Goal: Transaction & Acquisition: Purchase product/service

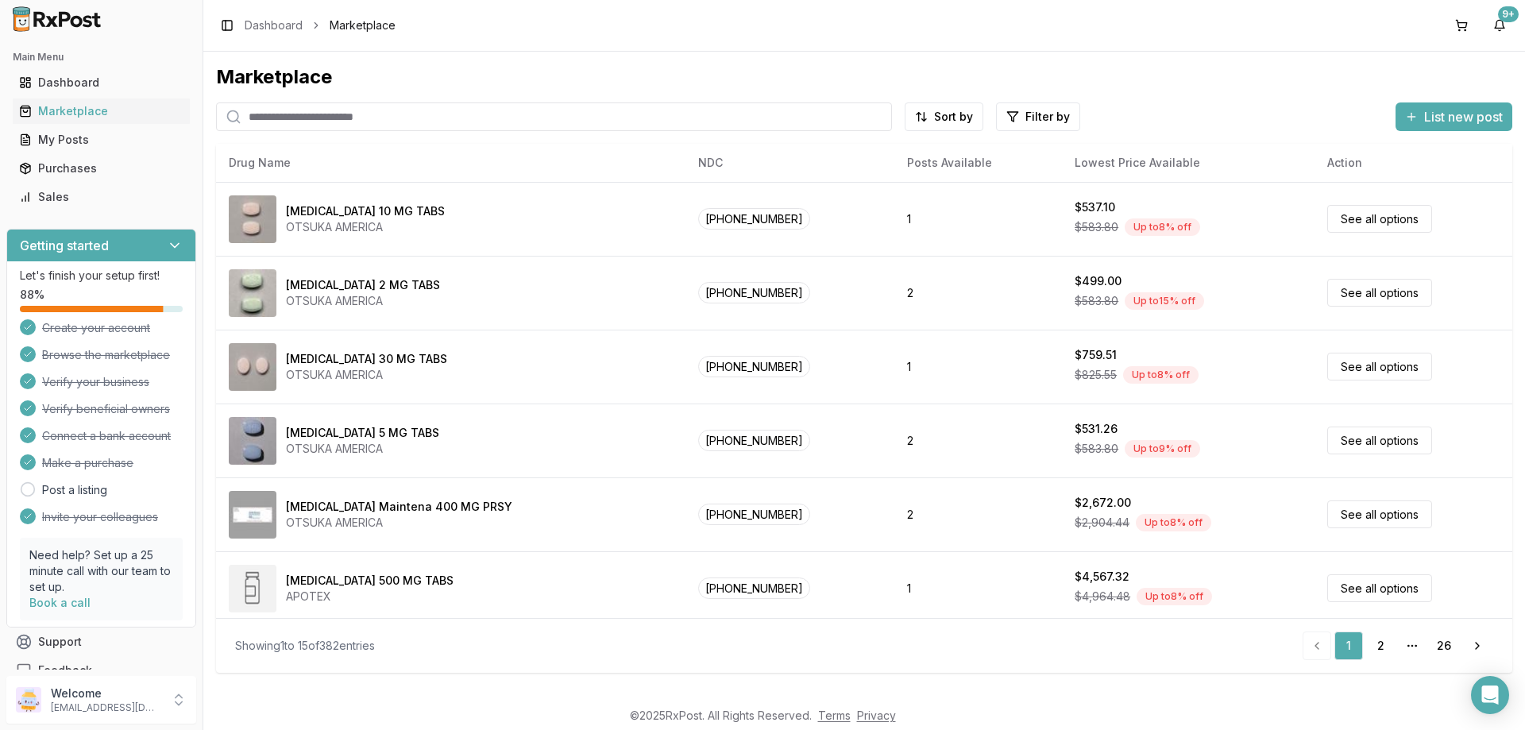
click at [329, 120] on input "search" at bounding box center [554, 116] width 676 height 29
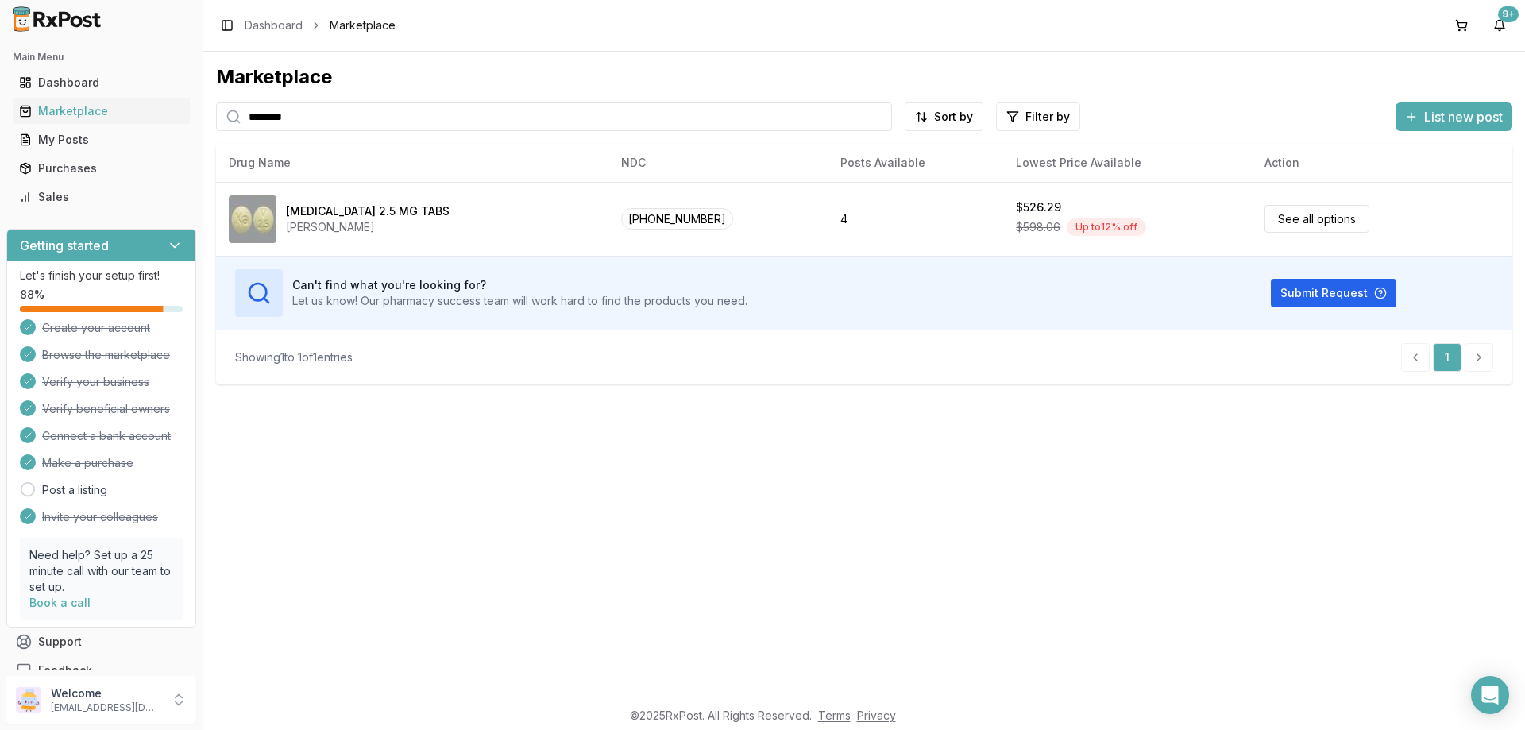
drag, startPoint x: 311, startPoint y: 118, endPoint x: 0, endPoint y: 116, distance: 311.3
click at [0, 114] on div "Main Menu Dashboard Marketplace My Posts Purchases Sales Getting started Let's …" at bounding box center [762, 365] width 1525 height 730
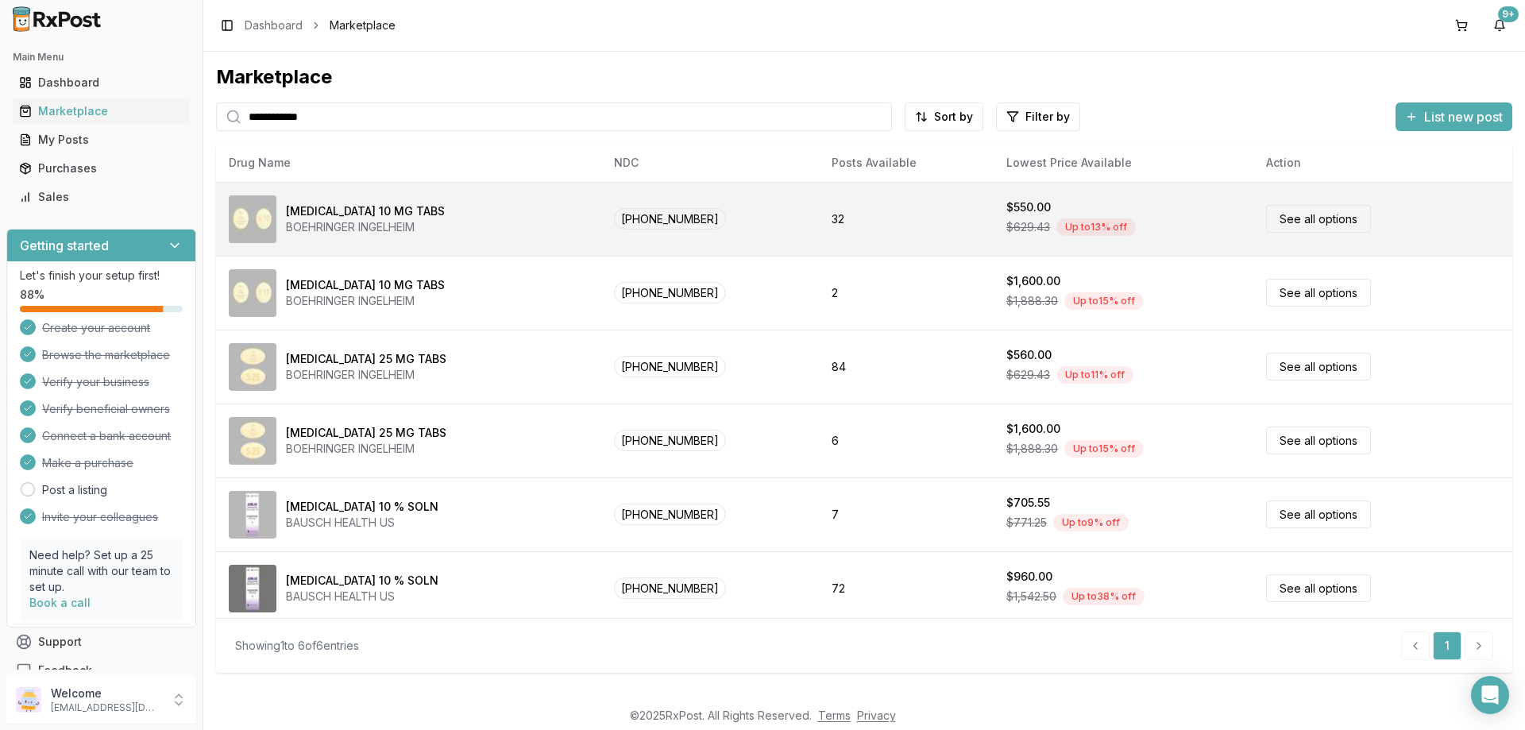
type input "**********"
click at [1314, 223] on link "See all options" at bounding box center [1318, 219] width 105 height 28
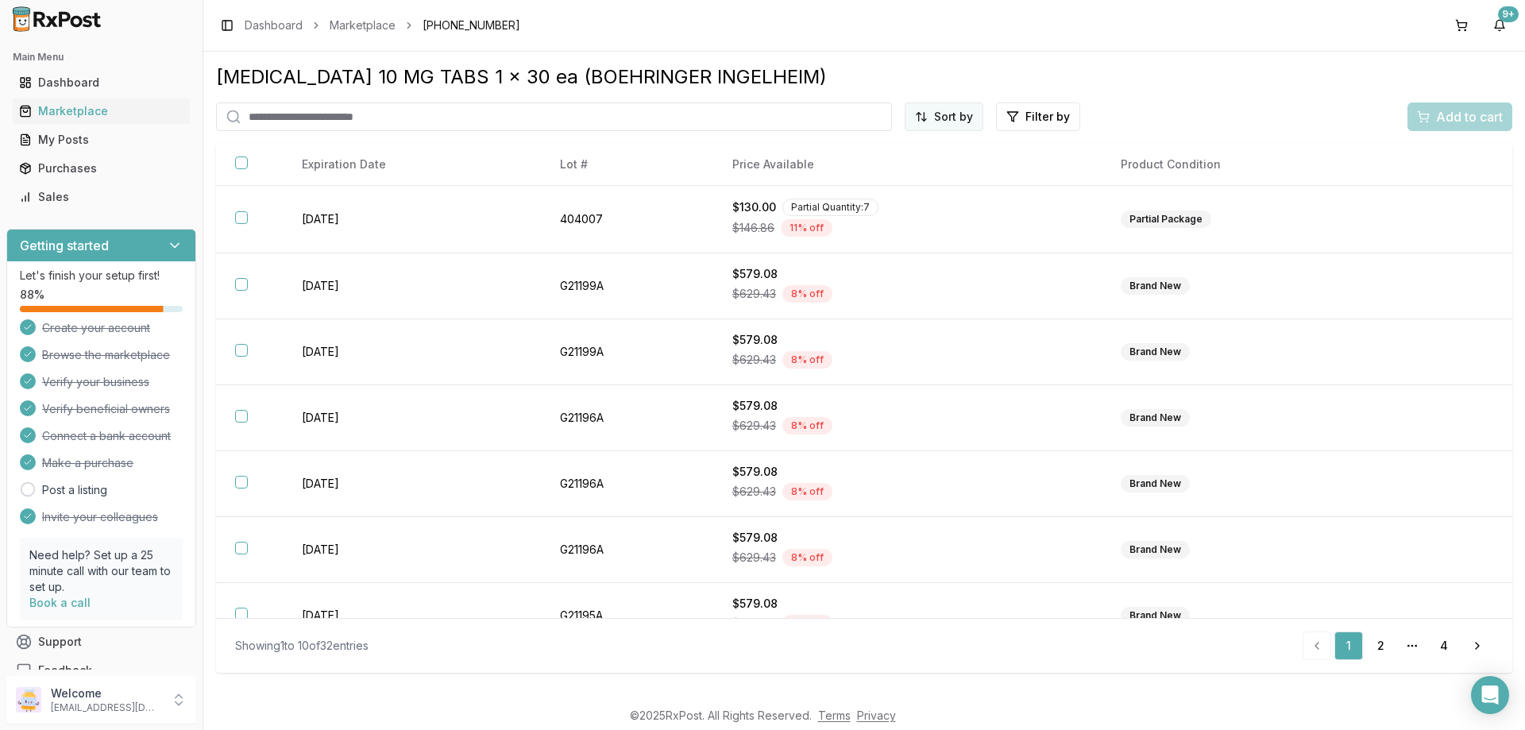
click at [946, 118] on html "Main Menu Dashboard Marketplace My Posts Purchases Sales Getting started Let's …" at bounding box center [762, 365] width 1525 height 730
click at [862, 178] on div "Price (Low to High)" at bounding box center [905, 176] width 151 height 25
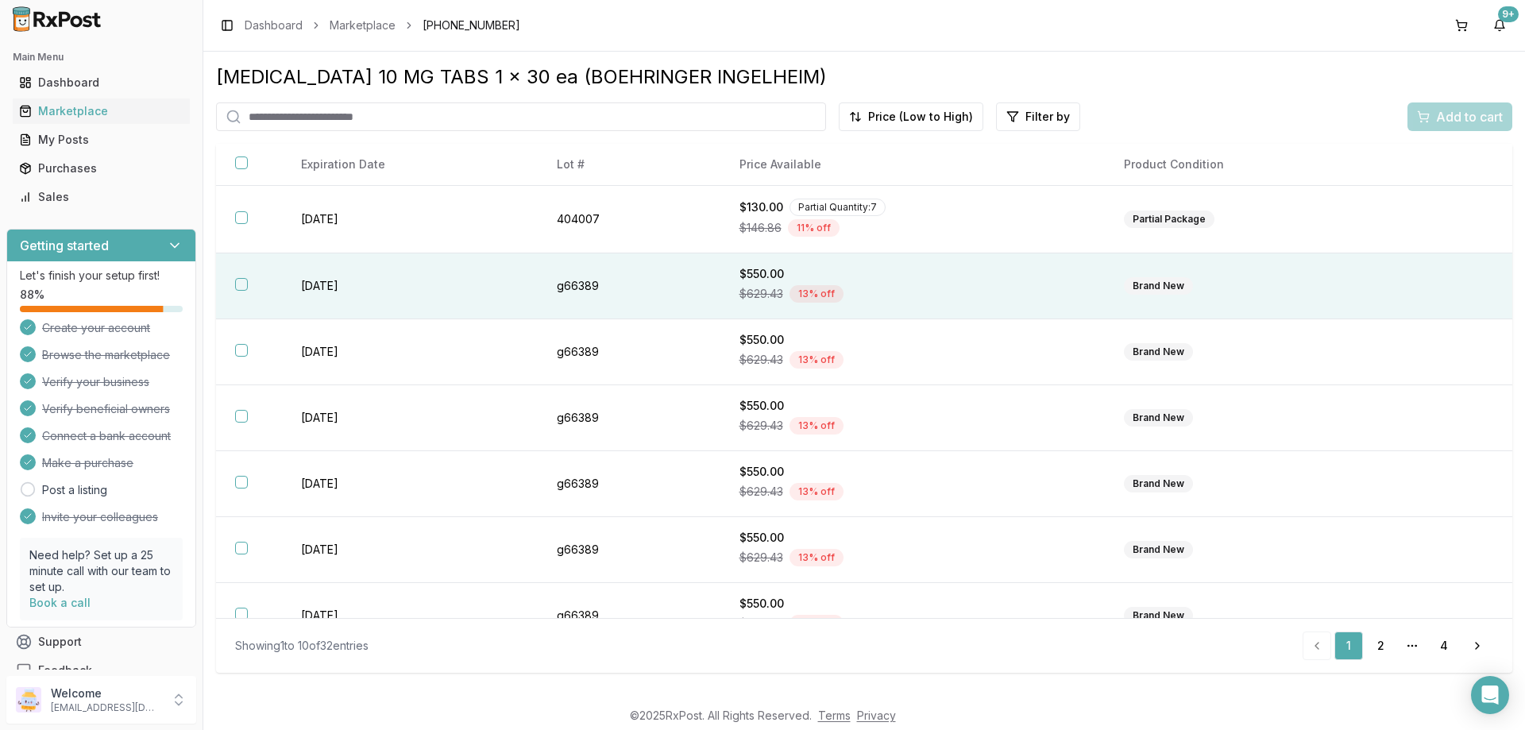
click at [249, 282] on th at bounding box center [249, 286] width 66 height 66
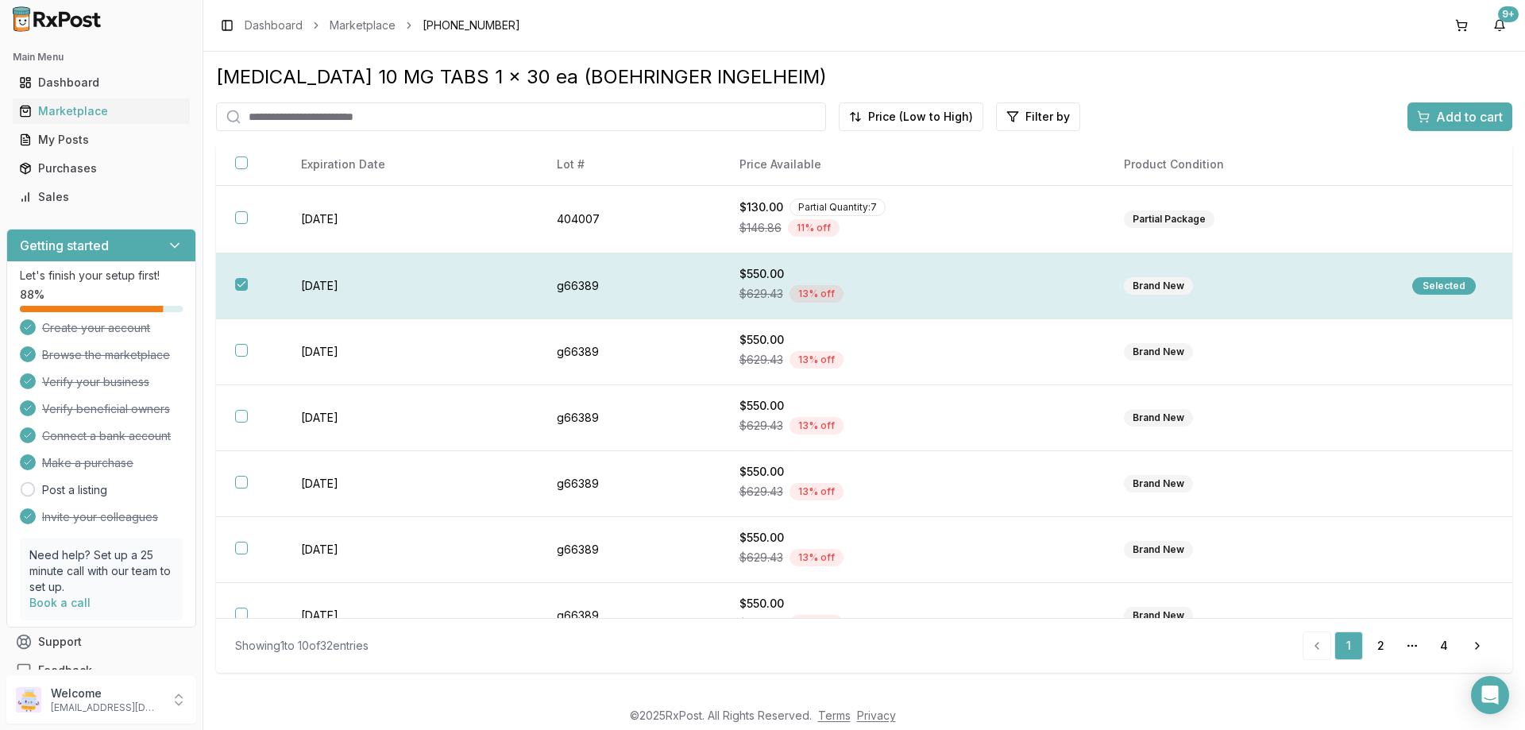
click at [1456, 286] on div "Selected" at bounding box center [1444, 285] width 64 height 17
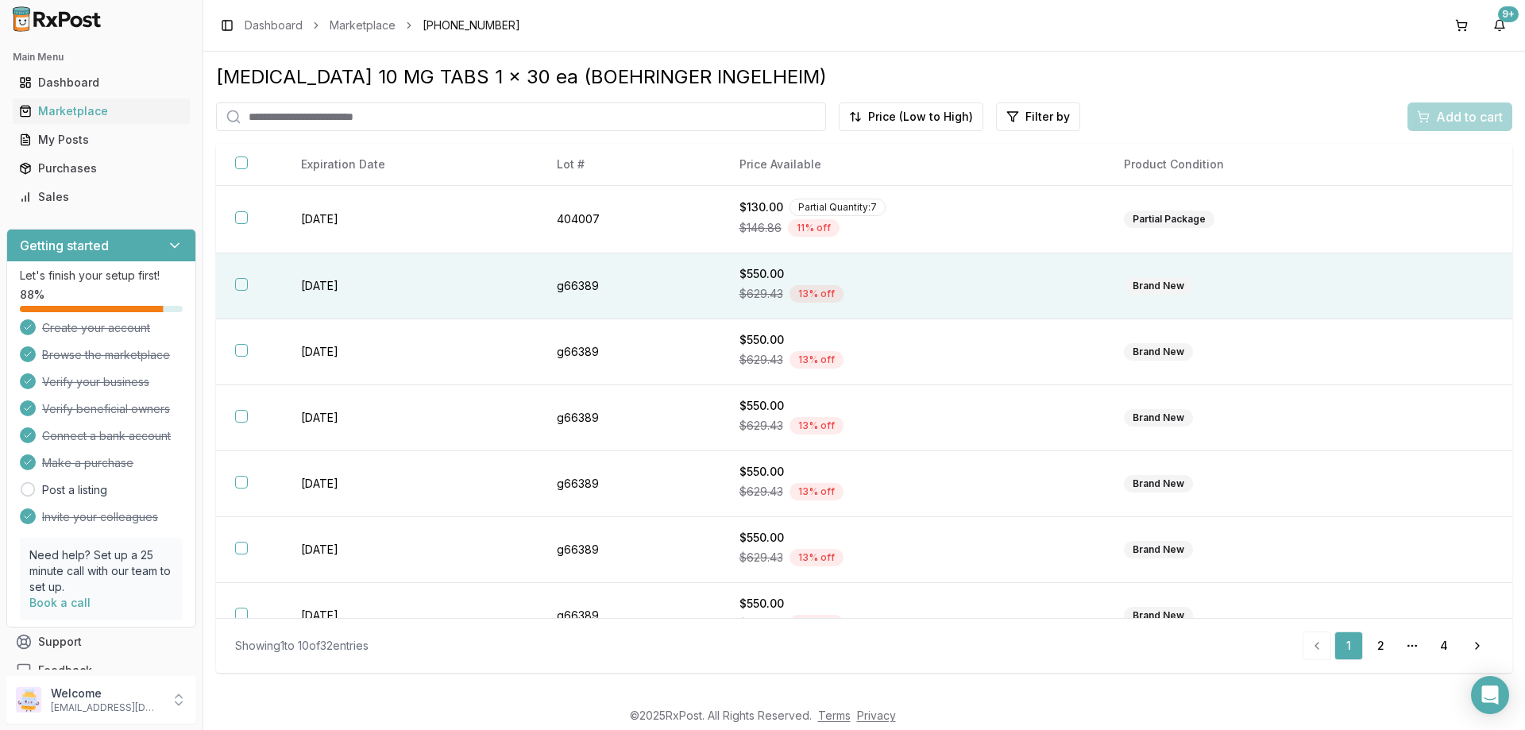
click at [240, 283] on button "button" at bounding box center [241, 284] width 13 height 13
click at [1490, 118] on span "Add to cart" at bounding box center [1469, 116] width 67 height 19
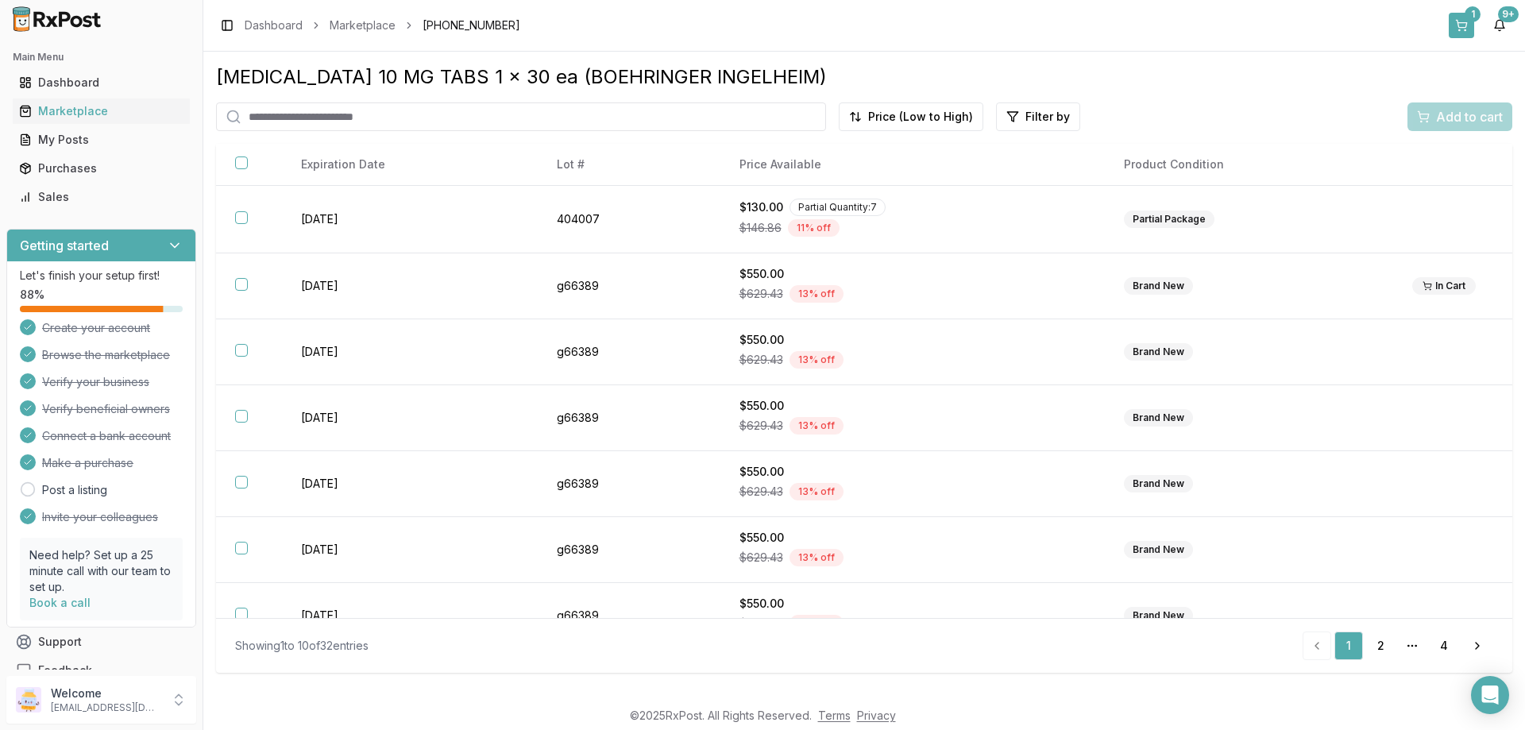
click at [1468, 16] on div "1" at bounding box center [1472, 14] width 16 height 16
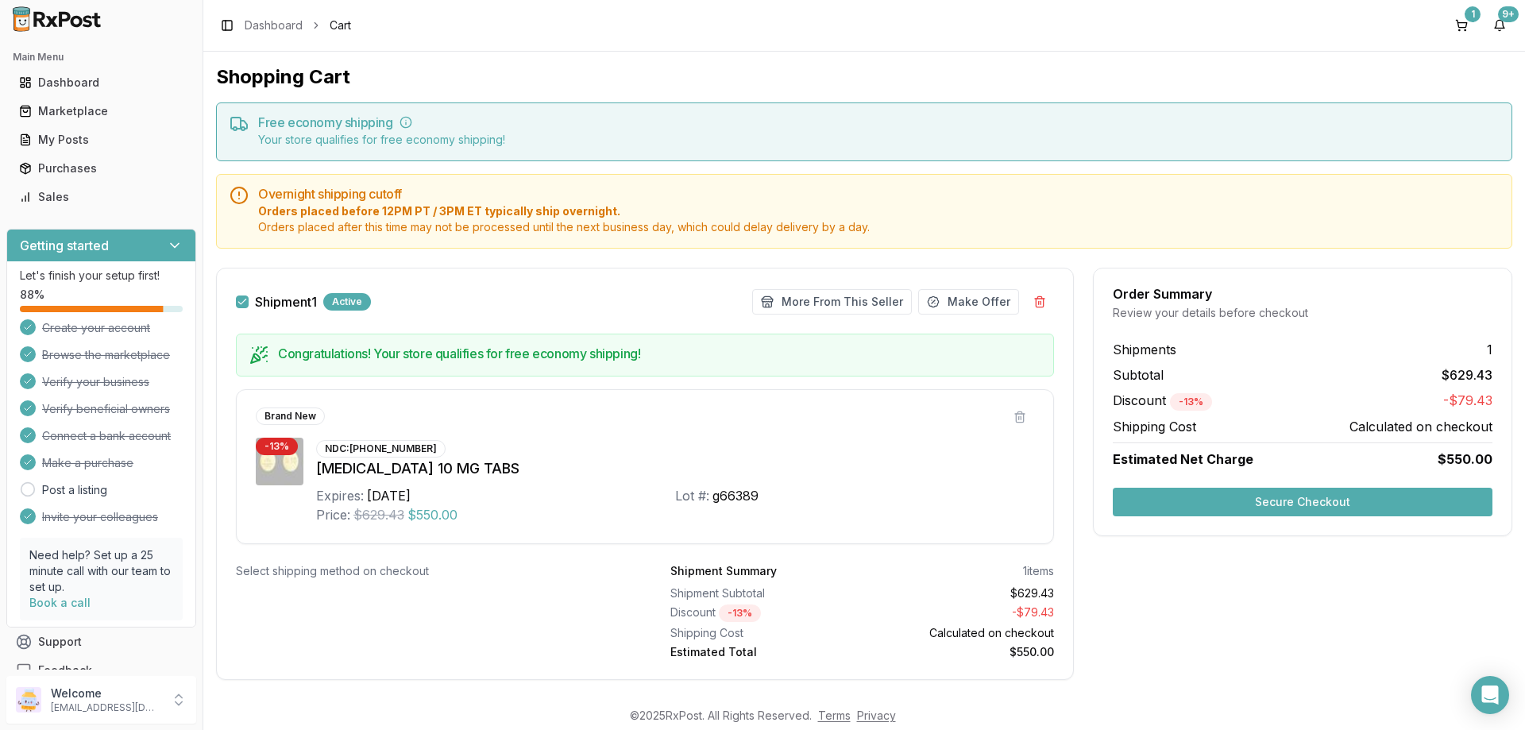
click at [1300, 498] on button "Secure Checkout" at bounding box center [1303, 502] width 380 height 29
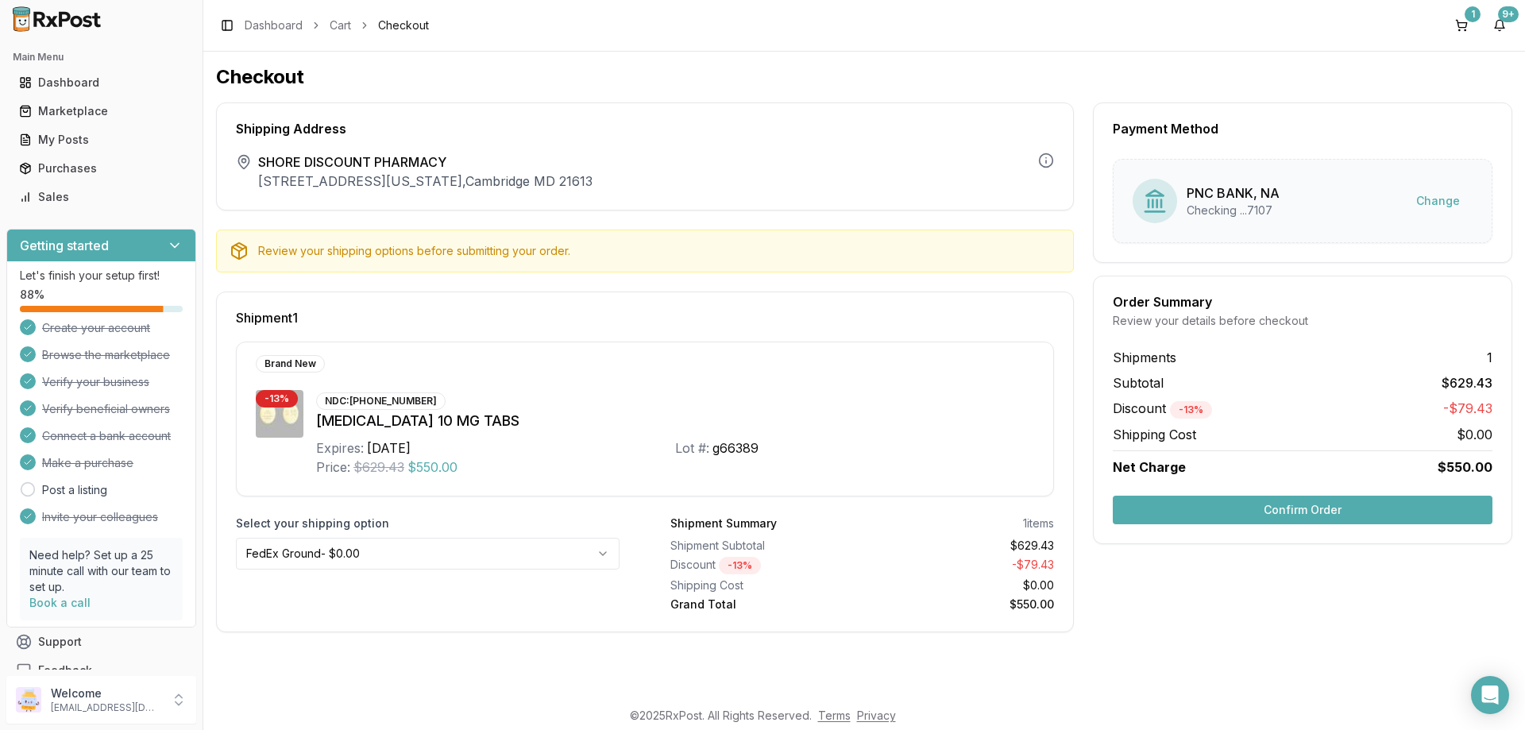
click at [1306, 506] on button "Confirm Order" at bounding box center [1303, 510] width 380 height 29
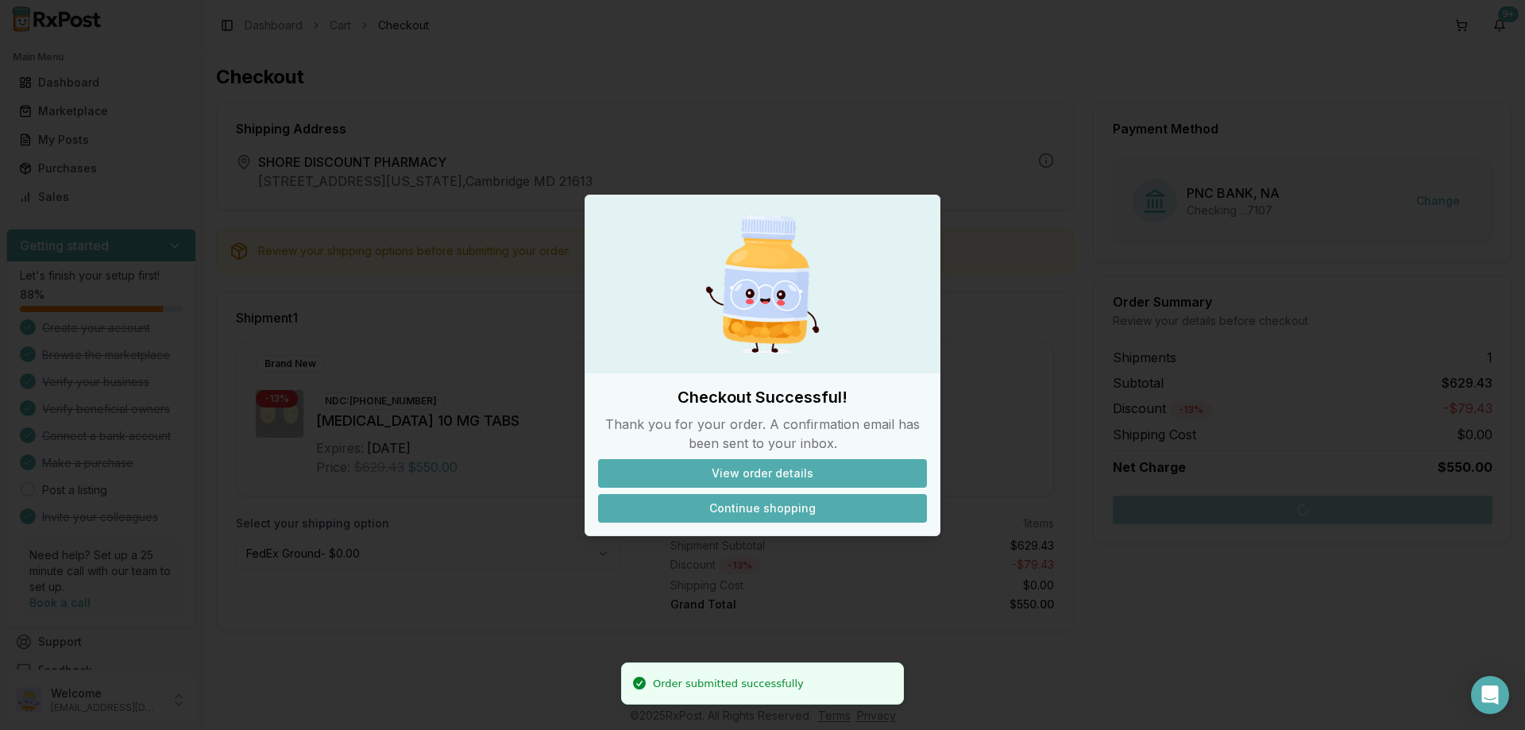
click at [749, 508] on button "Continue shopping" at bounding box center [762, 508] width 329 height 29
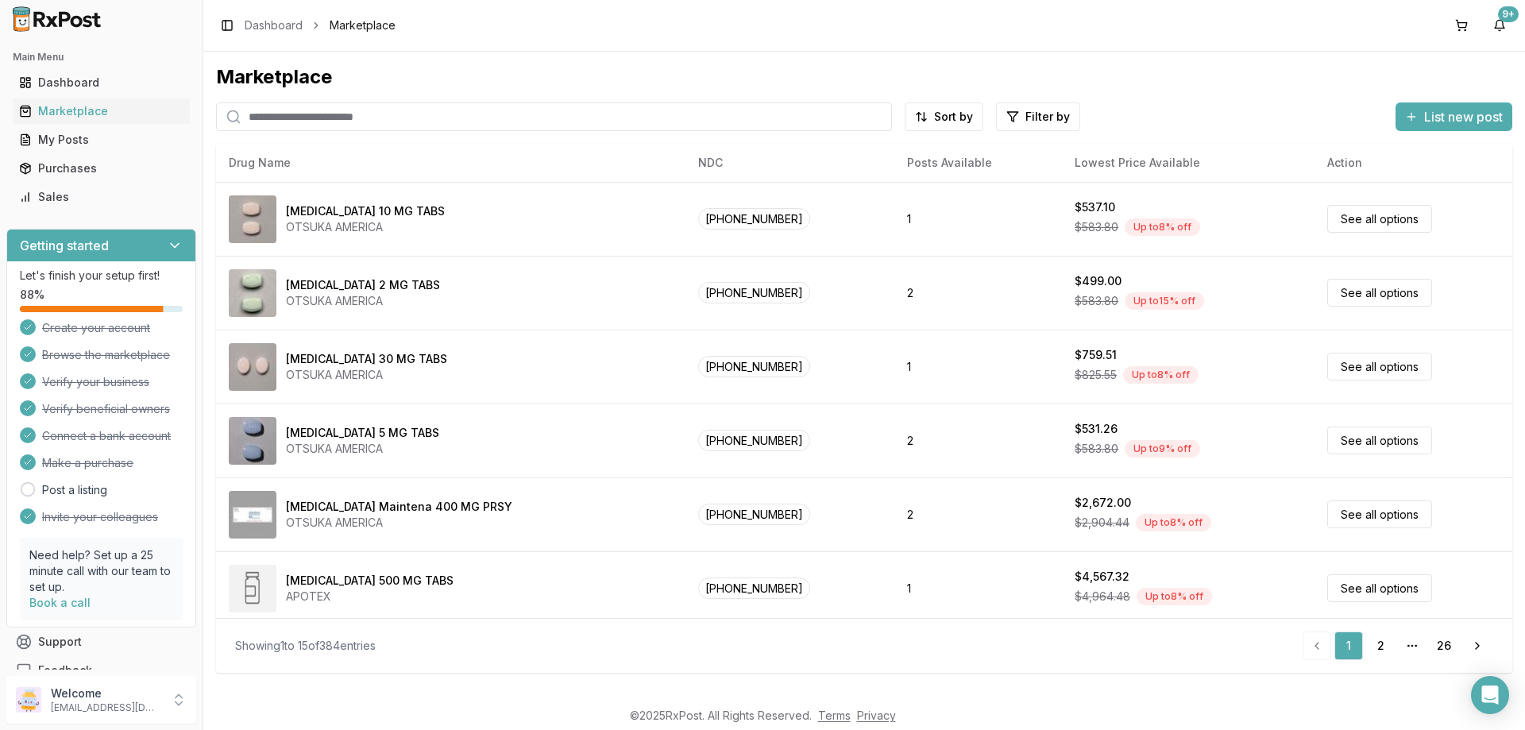
click at [287, 113] on input "search" at bounding box center [554, 116] width 676 height 29
drag, startPoint x: 271, startPoint y: 91, endPoint x: 274, endPoint y: 102, distance: 11.6
click at [273, 97] on div "Marketplace Sort by Filter by List new post Drug Name NDC Posts Available Lowes…" at bounding box center [864, 368] width 1296 height 608
click at [276, 110] on input "search" at bounding box center [554, 116] width 676 height 29
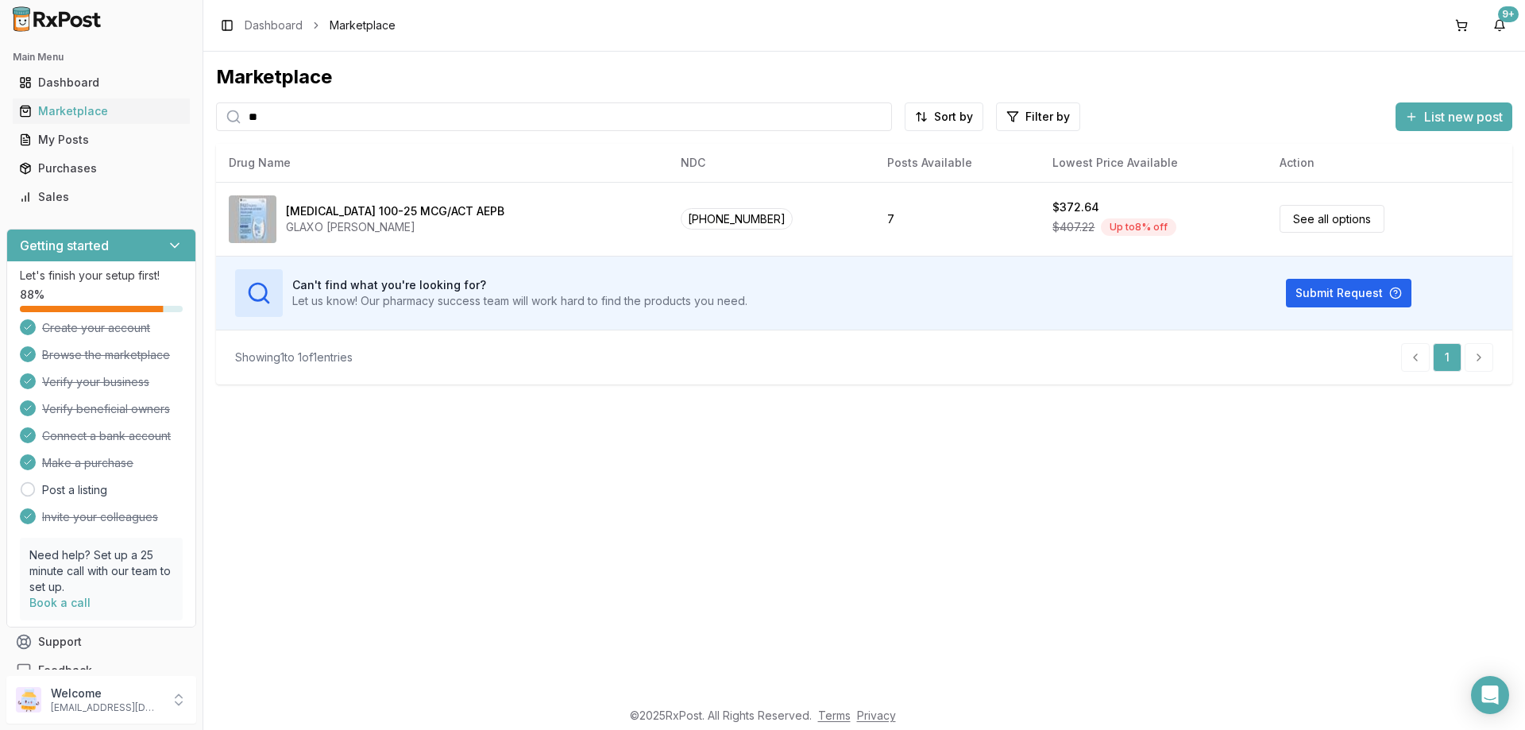
type input "*"
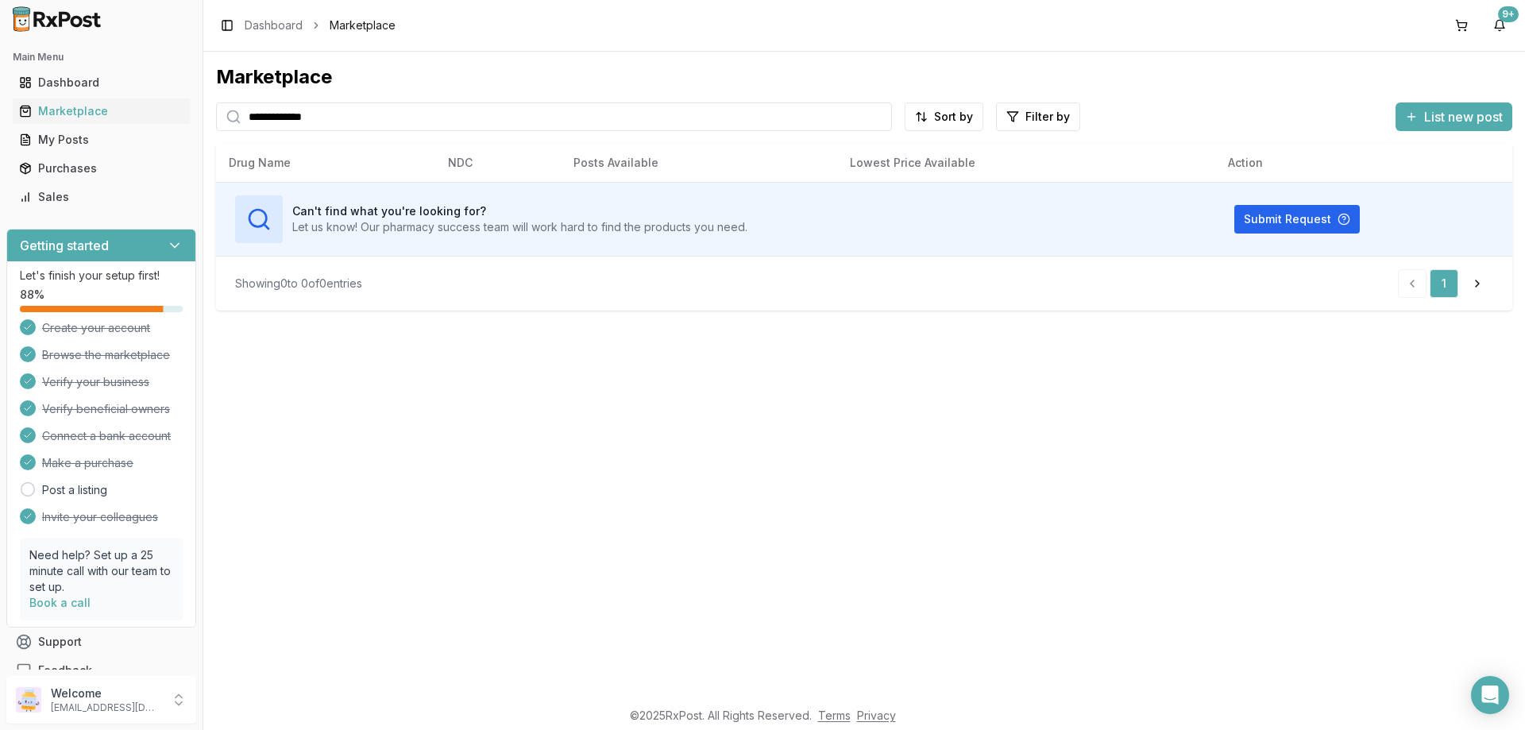
type input "**********"
